Goal: Navigation & Orientation: Find specific page/section

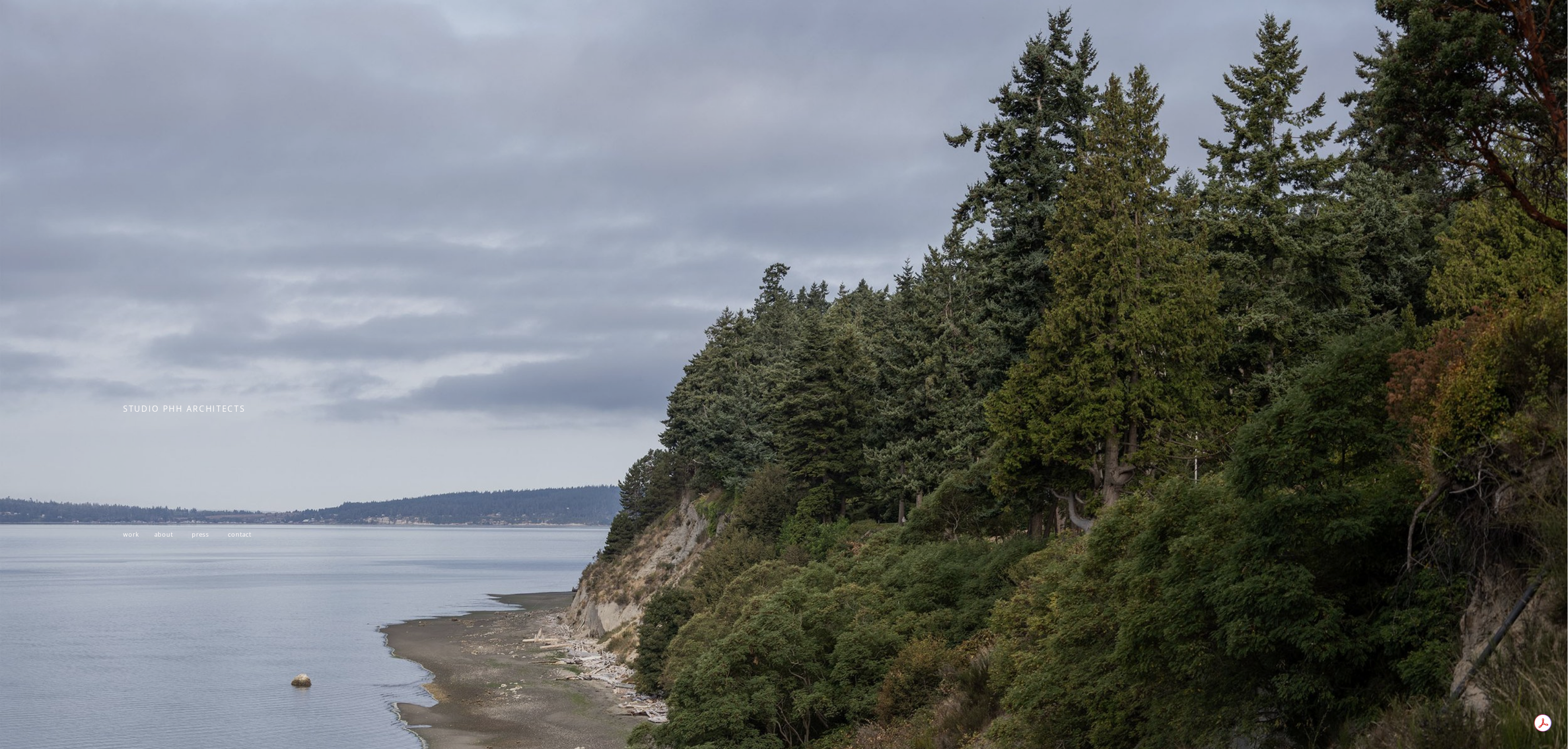
click at [131, 536] on span "work" at bounding box center [131, 534] width 16 height 8
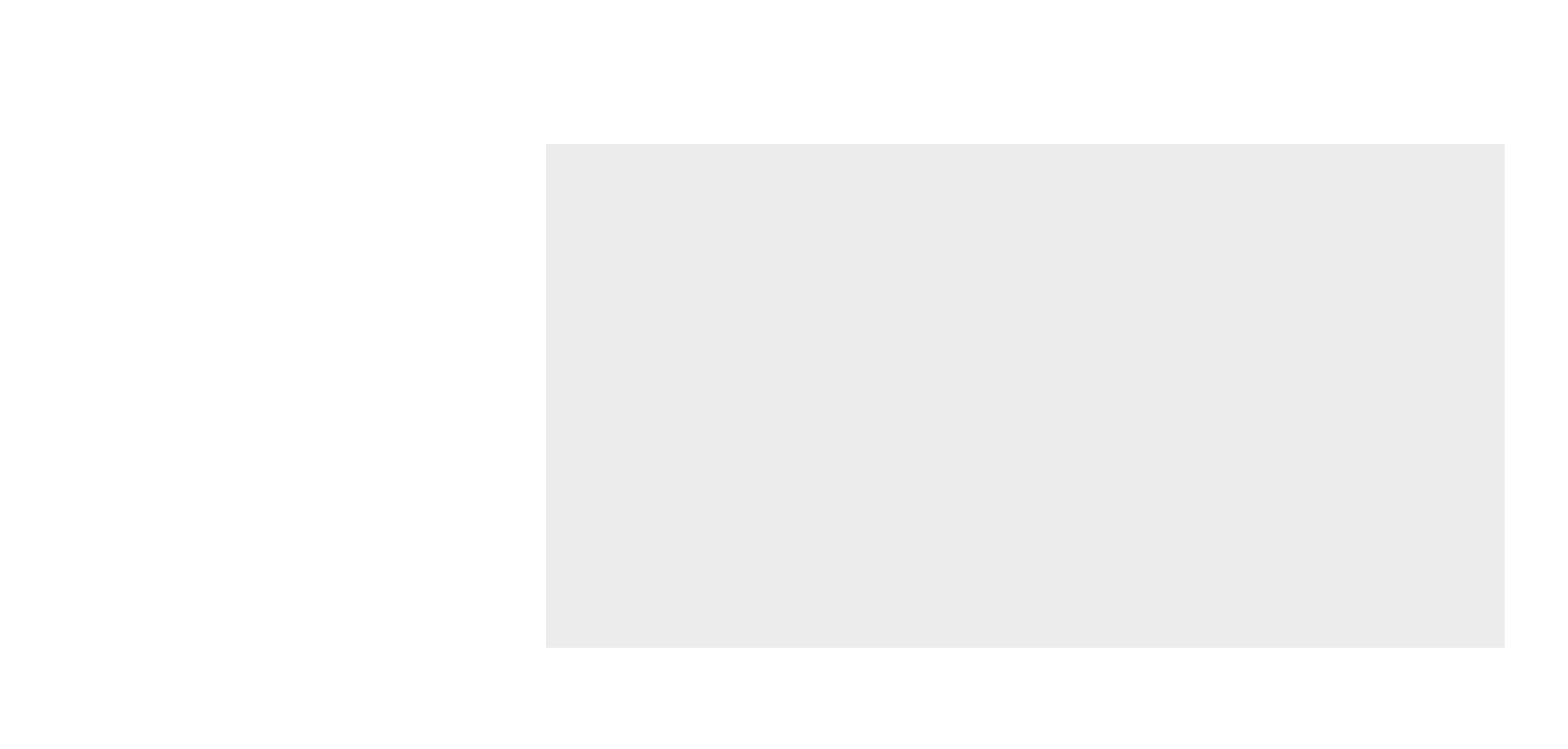
scroll to position [4084, 0]
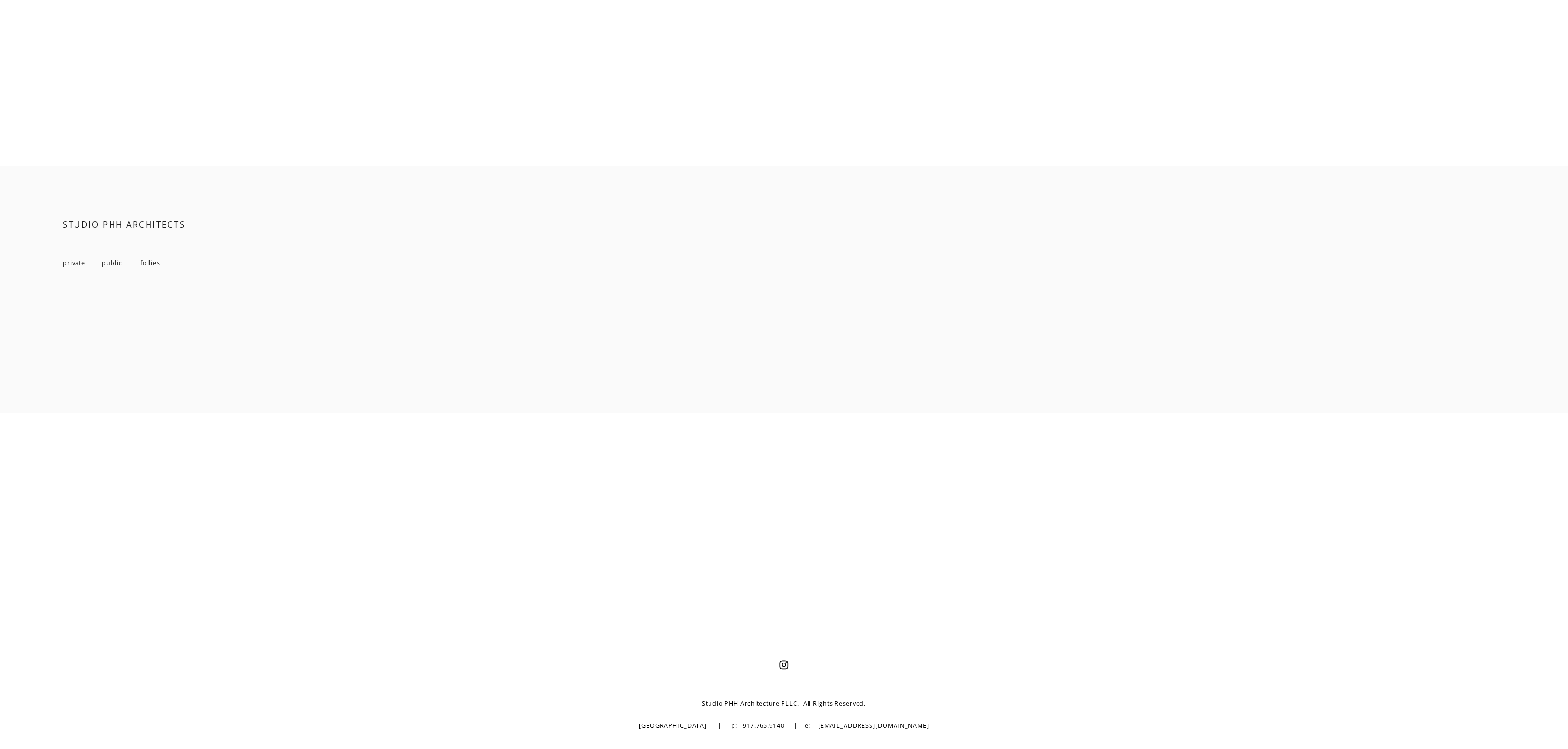
scroll to position [11284, 0]
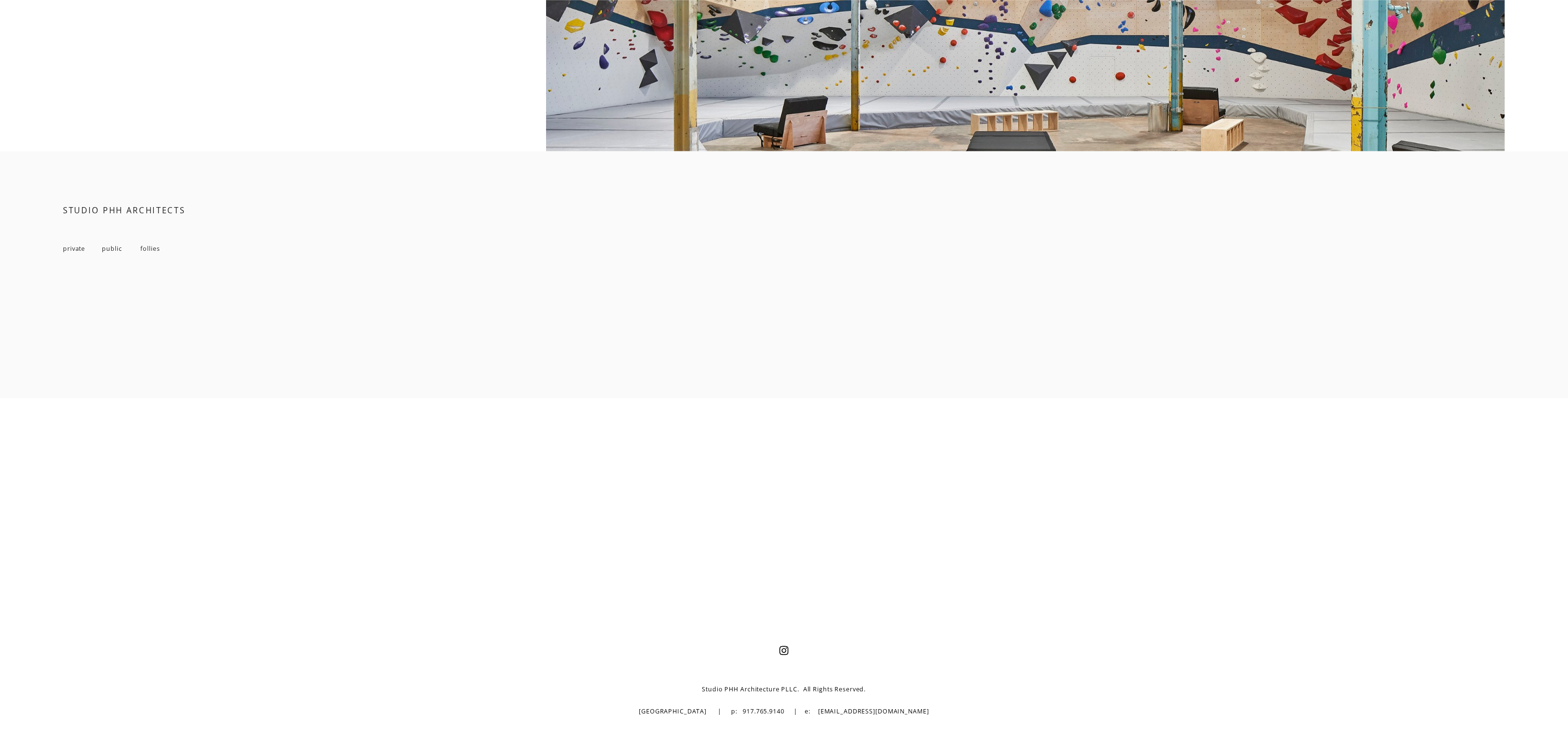
click at [156, 248] on span "follies" at bounding box center [150, 248] width 19 height 8
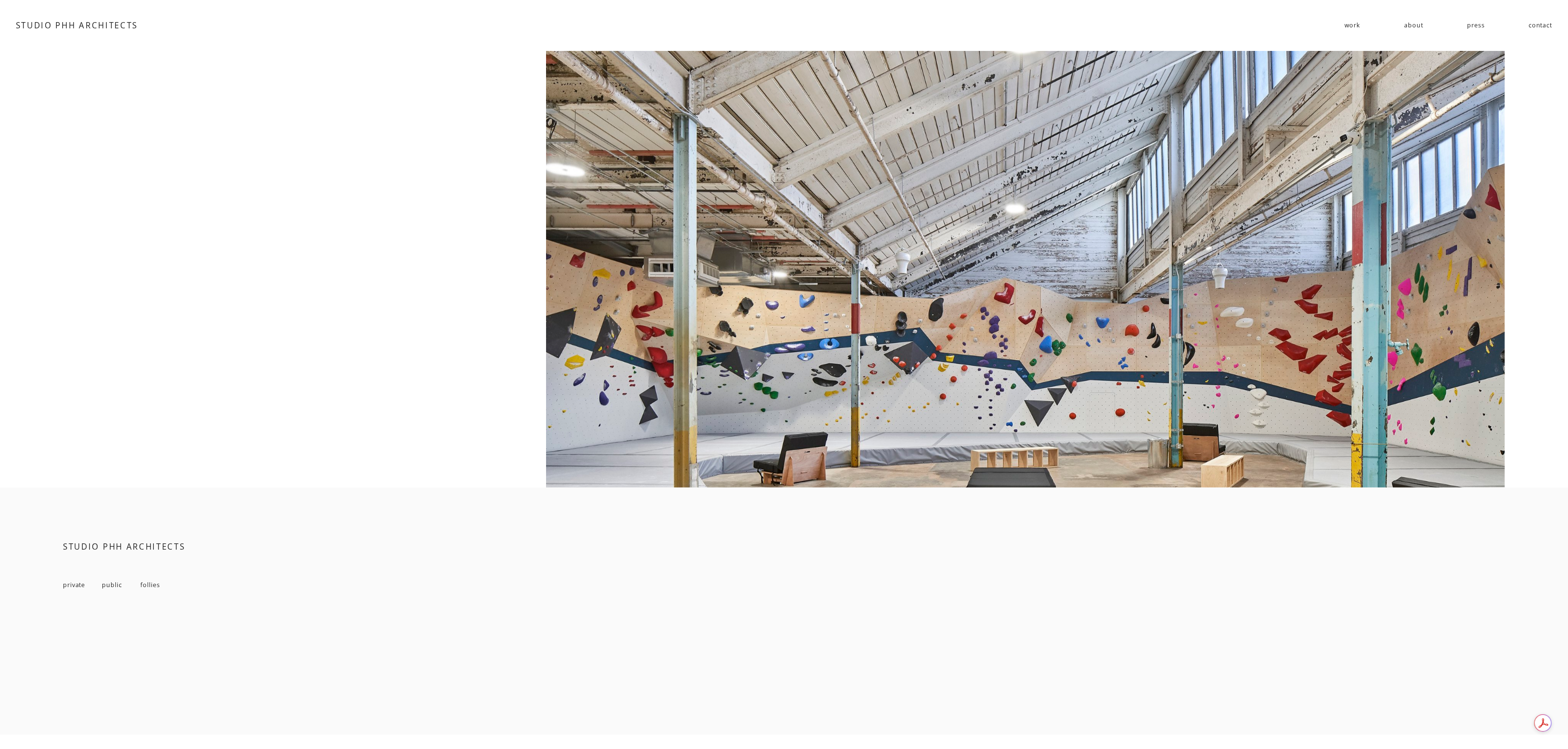
scroll to position [10948, 0]
click at [111, 587] on span "public" at bounding box center [111, 585] width 19 height 8
drag, startPoint x: 657, startPoint y: 365, endPoint x: 623, endPoint y: 375, distance: 35.4
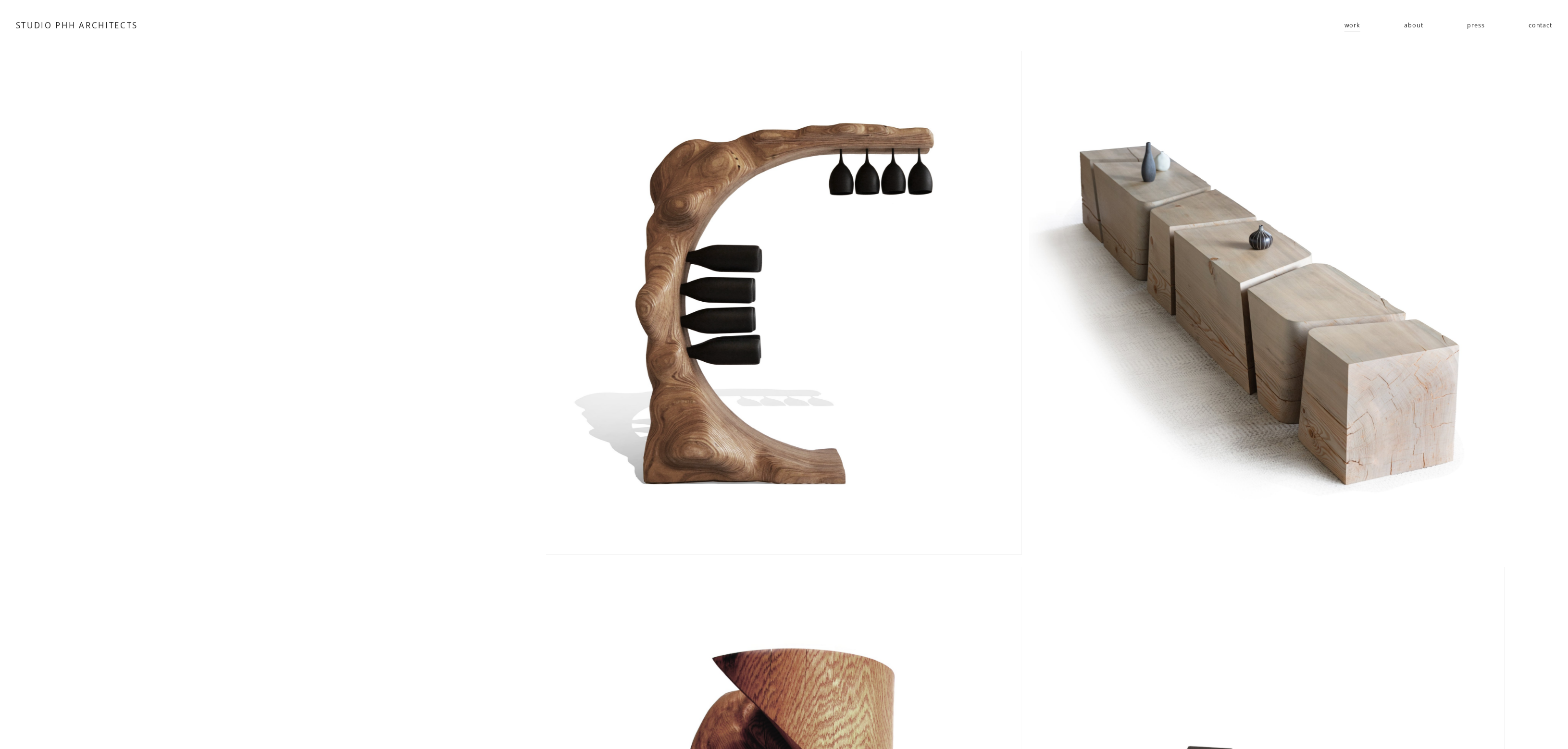
drag, startPoint x: 1400, startPoint y: 144, endPoint x: 1407, endPoint y: 150, distance: 9.2
